Goal: Task Accomplishment & Management: Manage account settings

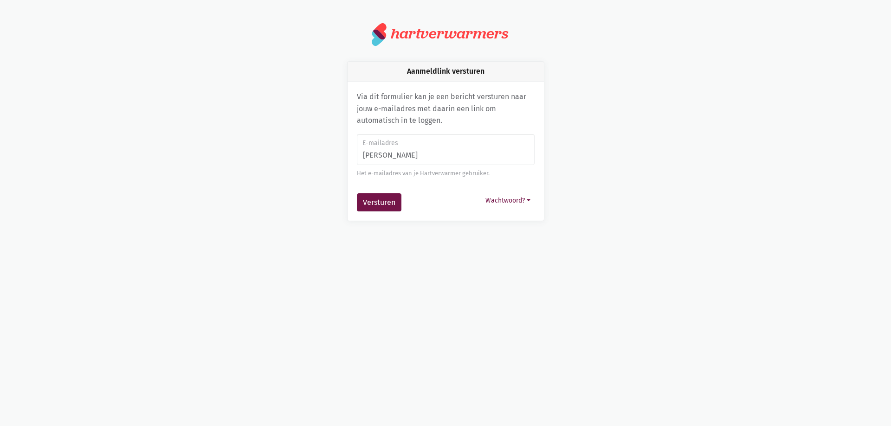
type input "[EMAIL_ADDRESS][DOMAIN_NAME]"
click at [378, 206] on button "Versturen" at bounding box center [379, 203] width 45 height 19
click at [371, 202] on button "Versturen" at bounding box center [379, 203] width 45 height 19
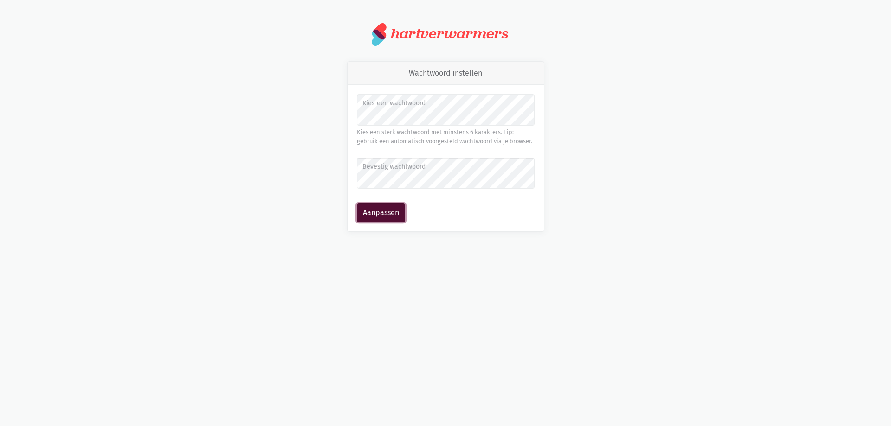
click at [383, 213] on button "Aanpassen" at bounding box center [381, 213] width 48 height 19
